Goal: Check status: Check status

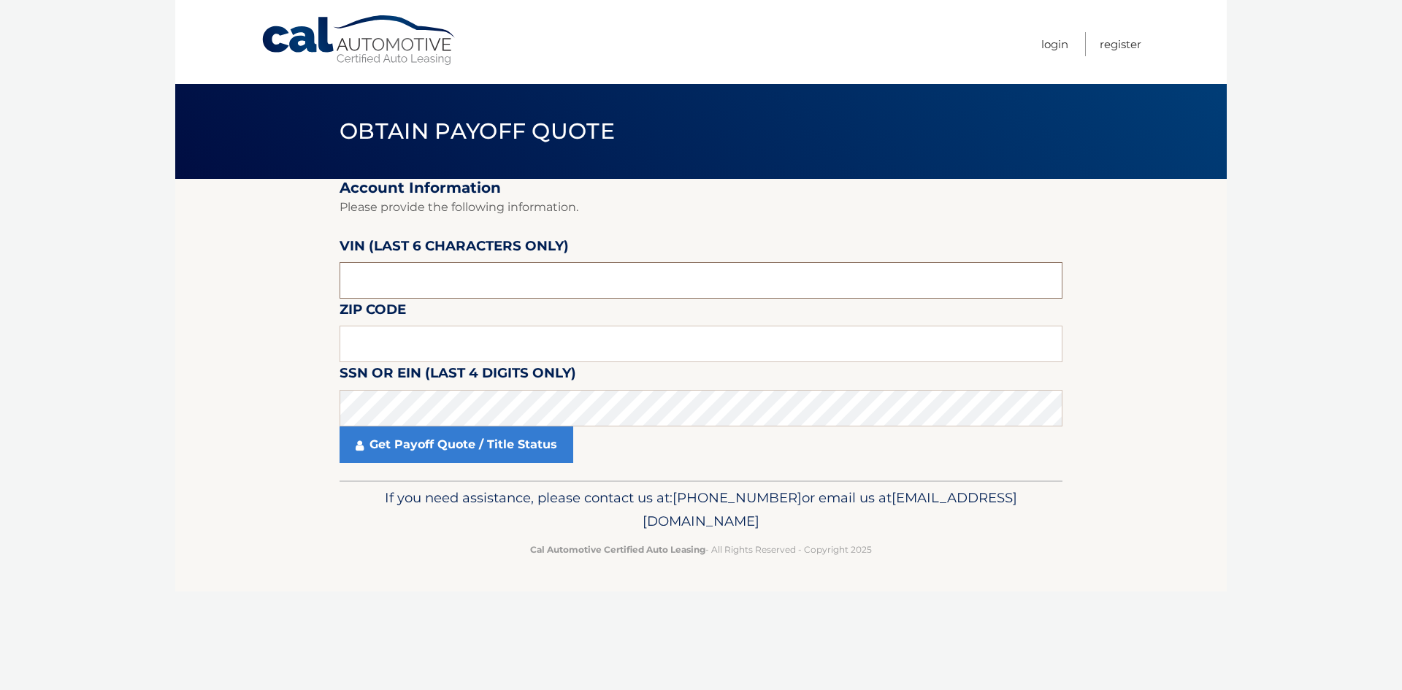
click at [435, 294] on input "text" at bounding box center [701, 280] width 723 height 37
type input "518188"
type input "18104"
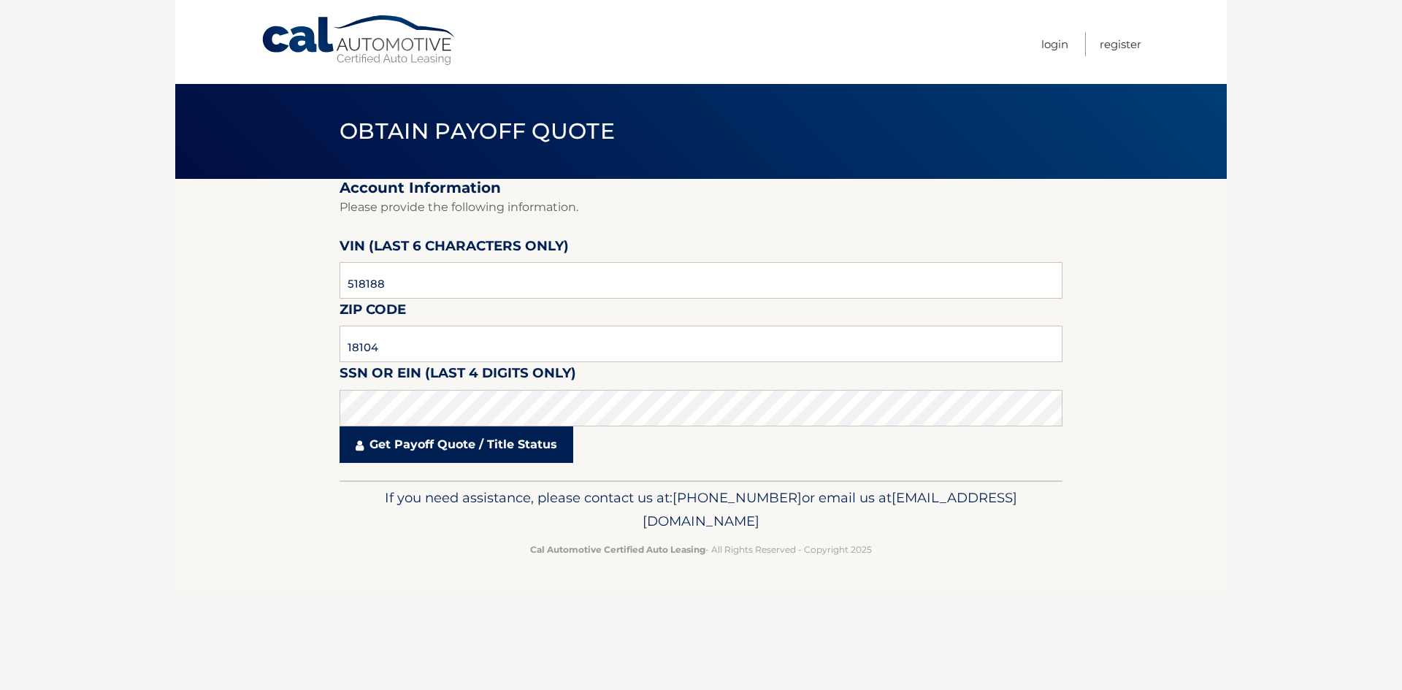
click at [402, 461] on link "Get Payoff Quote / Title Status" at bounding box center [457, 445] width 234 height 37
click at [401, 450] on body "Cal Automotive Menu Login Register Obtain Payoff Quote" at bounding box center [701, 345] width 1402 height 690
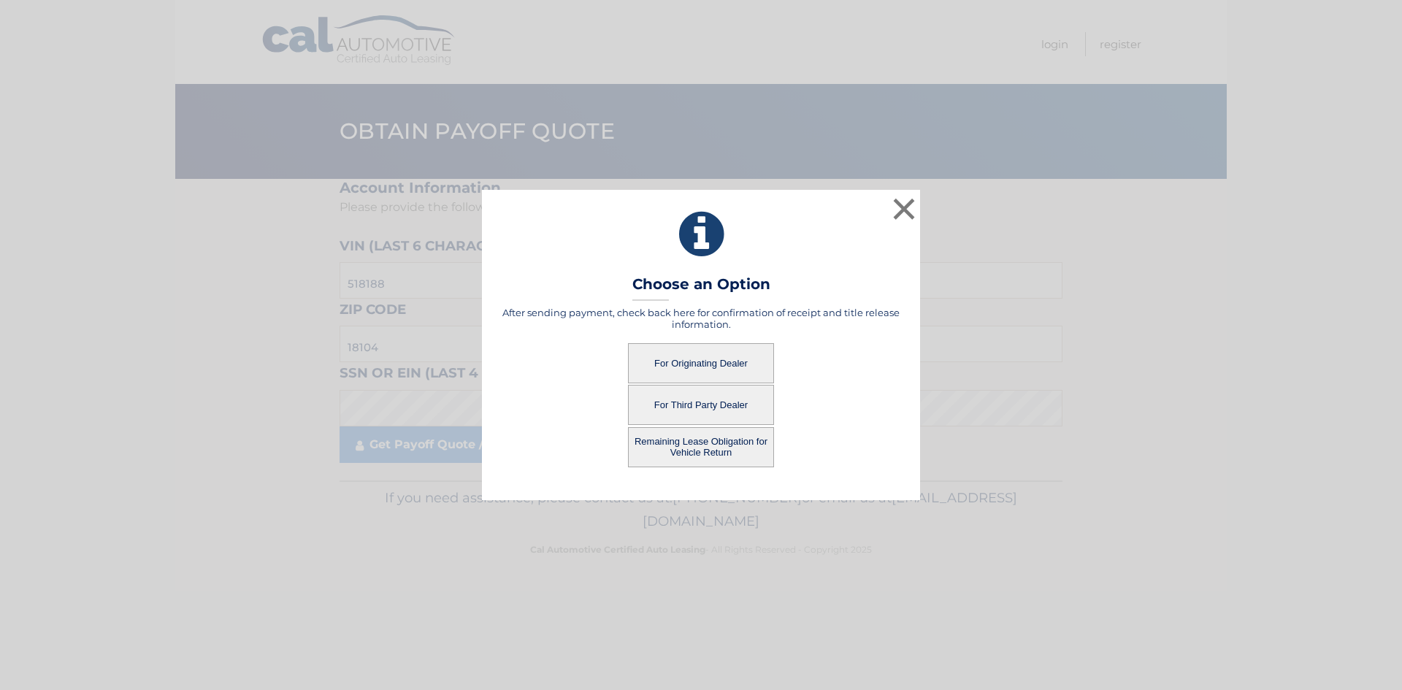
click at [684, 459] on button "Remaining Lease Obligation for Vehicle Return" at bounding box center [701, 447] width 146 height 40
click at [701, 397] on button "For Third Party Dealer" at bounding box center [701, 405] width 146 height 40
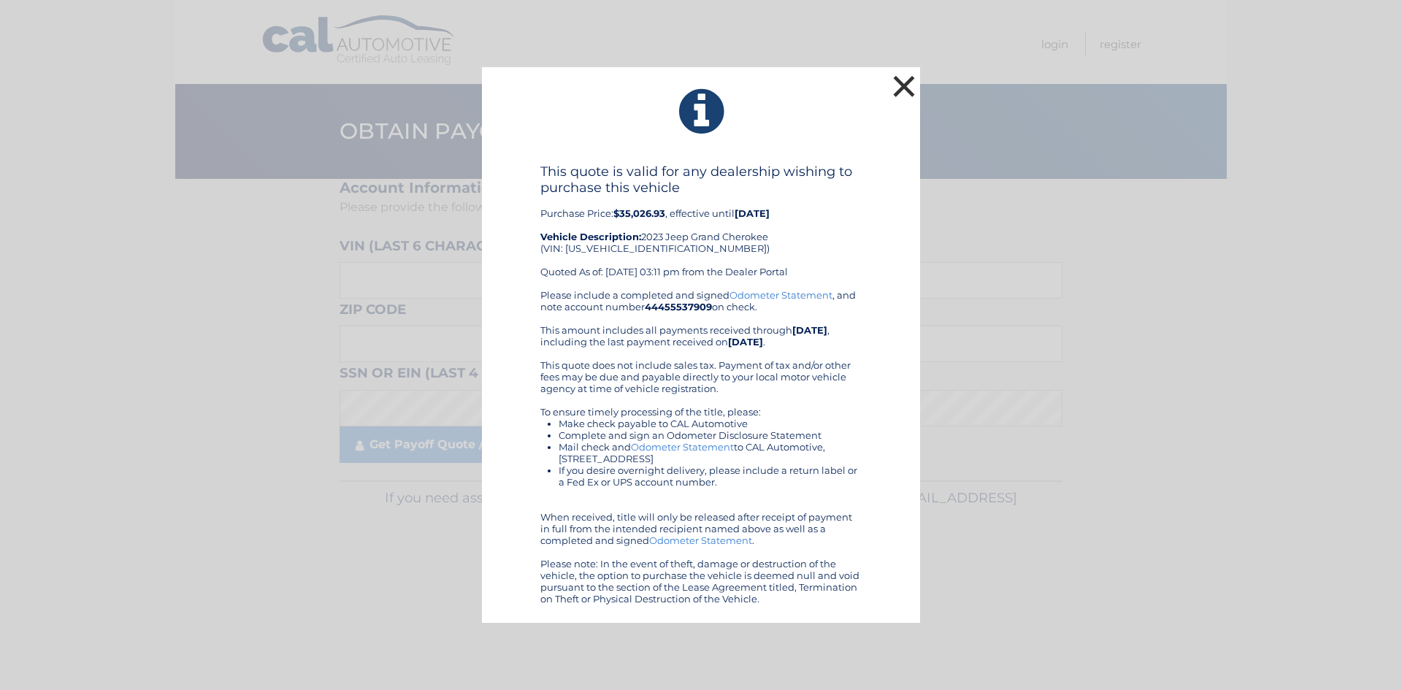
click at [914, 72] on button "×" at bounding box center [904, 86] width 29 height 29
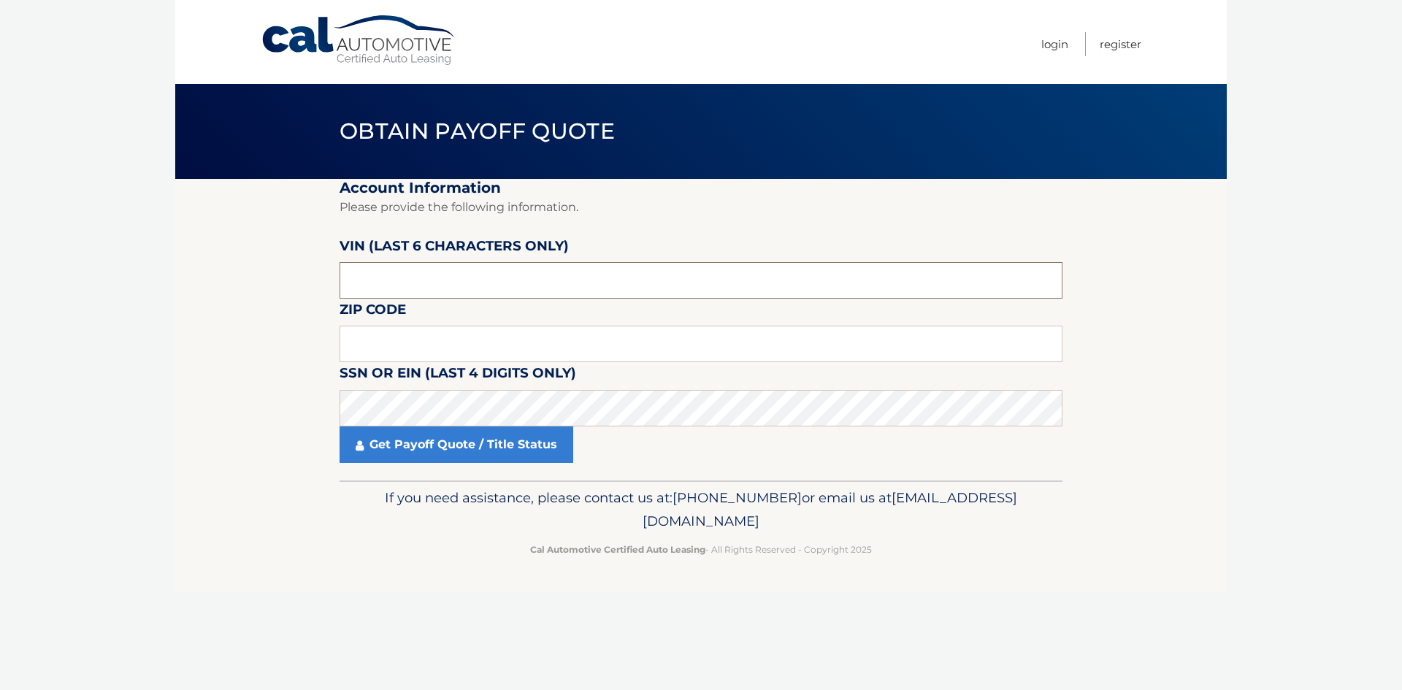
click at [391, 288] on input "text" at bounding box center [701, 280] width 723 height 37
type input "5*****"
type input "518188"
click at [389, 337] on input "text" at bounding box center [701, 344] width 723 height 37
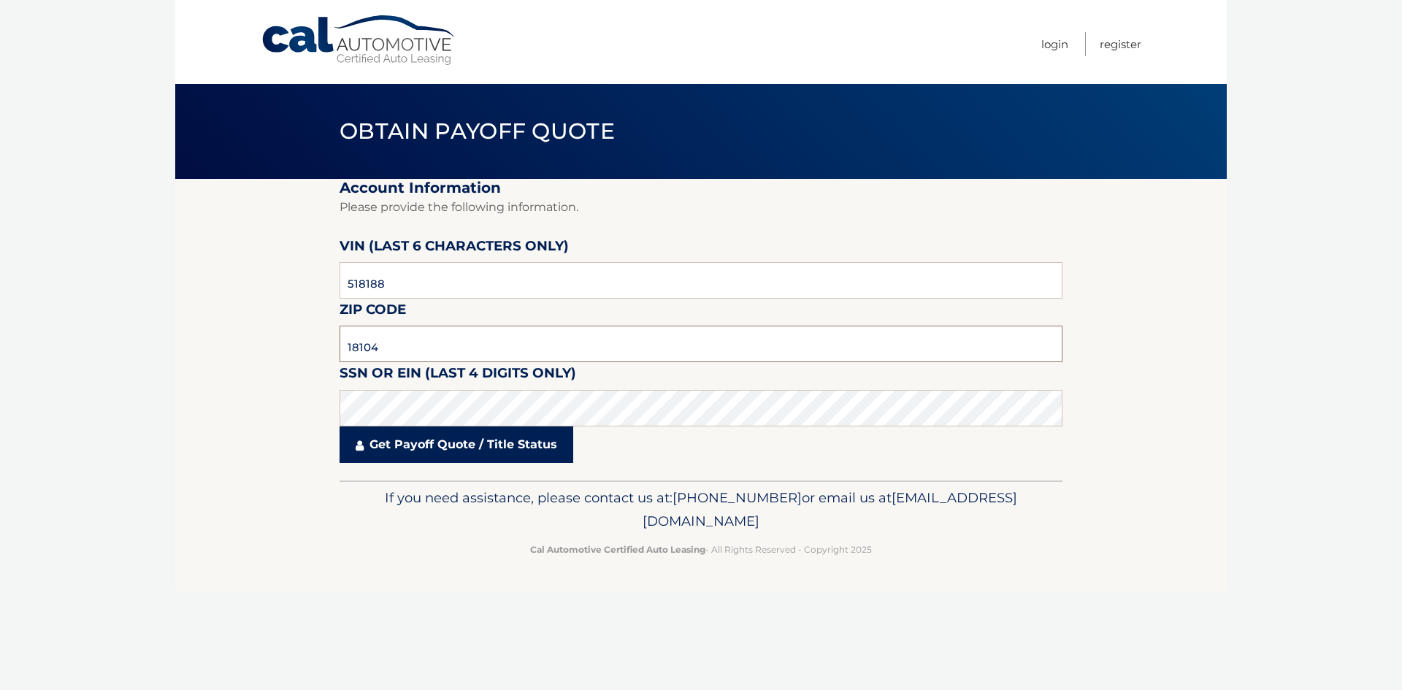
type input "18104"
click at [422, 451] on link "Get Payoff Quote / Title Status" at bounding box center [457, 445] width 234 height 37
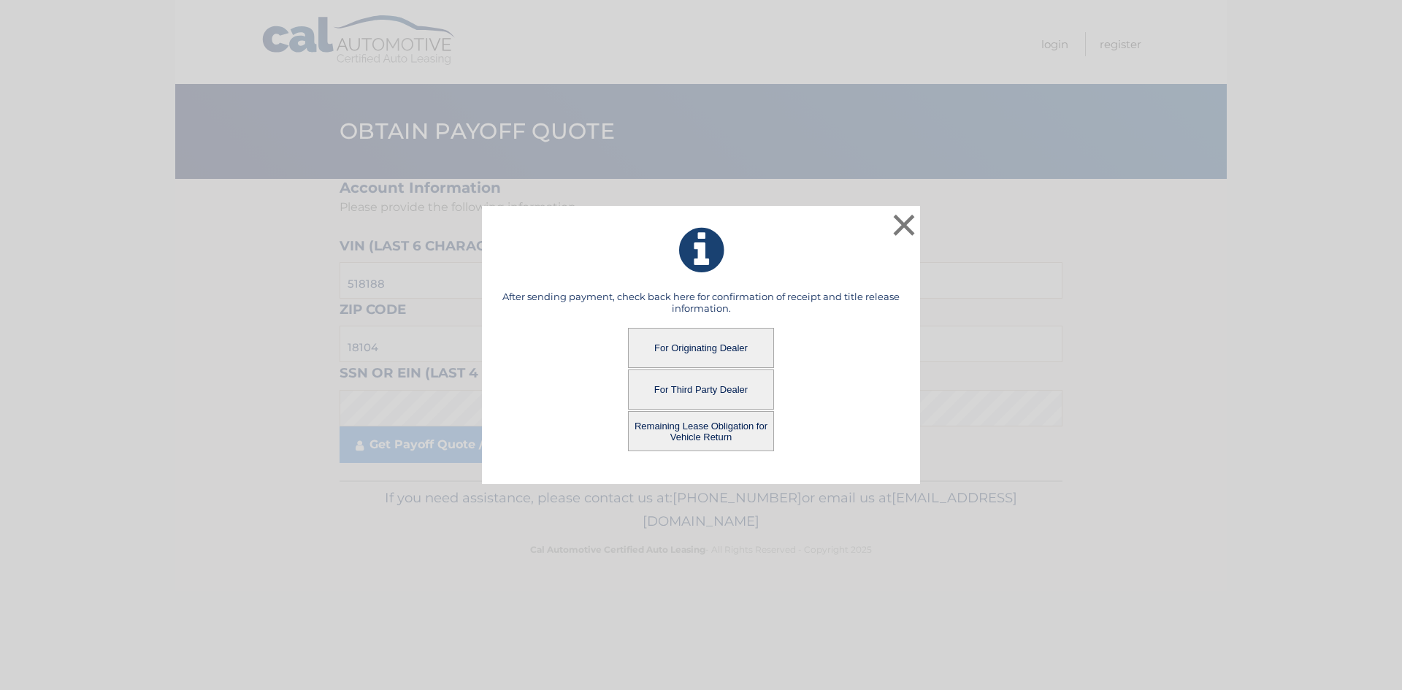
click at [741, 429] on button "Remaining Lease Obligation for Vehicle Return" at bounding box center [701, 431] width 146 height 40
click at [698, 435] on button "Remaining Lease Obligation for Vehicle Return" at bounding box center [701, 431] width 146 height 40
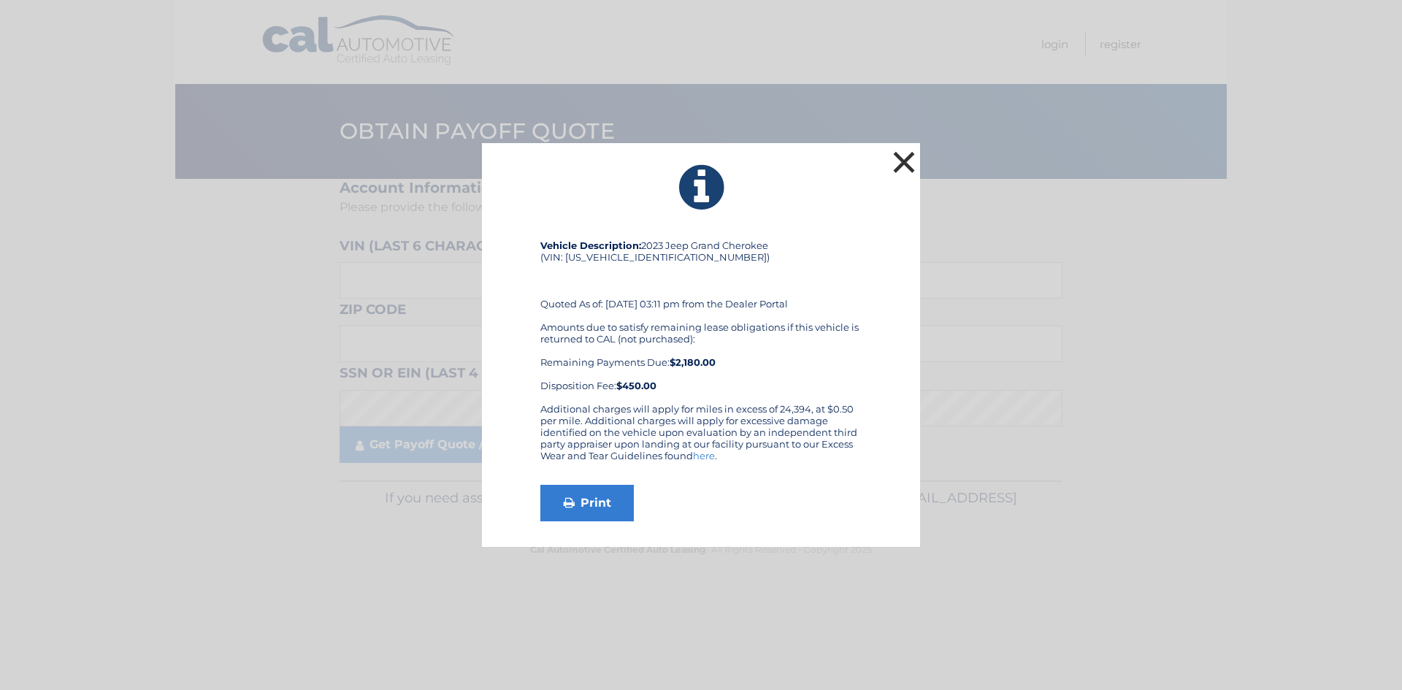
click at [893, 153] on button "×" at bounding box center [904, 162] width 29 height 29
